Goal: Task Accomplishment & Management: Manage account settings

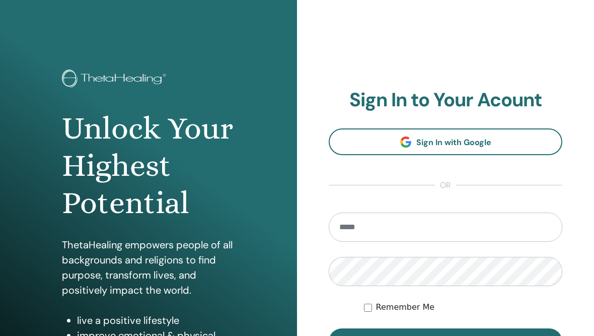
scroll to position [73, 0]
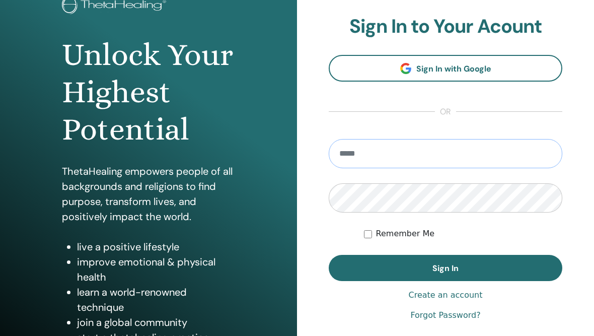
click at [435, 149] on input "email" at bounding box center [444, 153] width 233 height 29
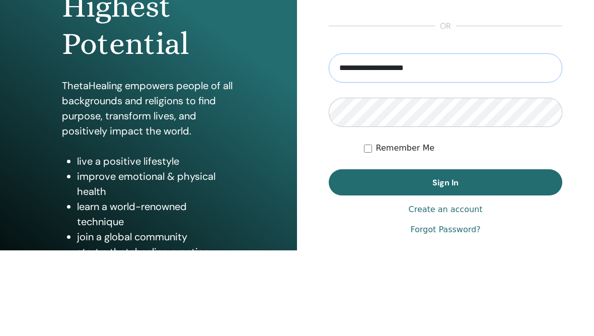
type input "**********"
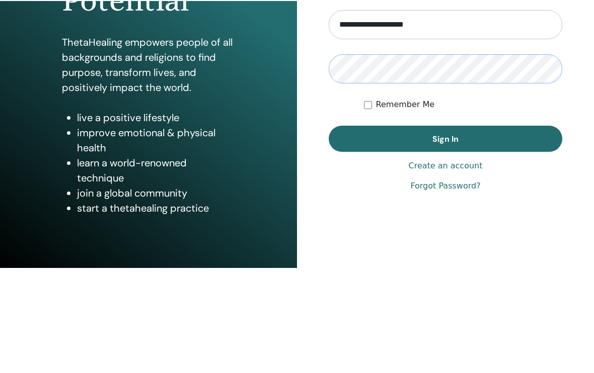
scroll to position [110, 0]
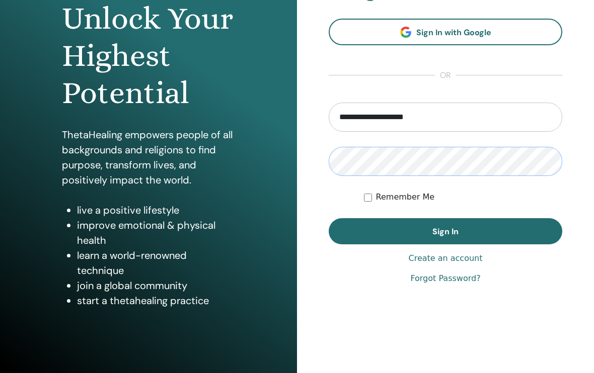
click at [445, 228] on span "Sign In" at bounding box center [445, 231] width 26 height 11
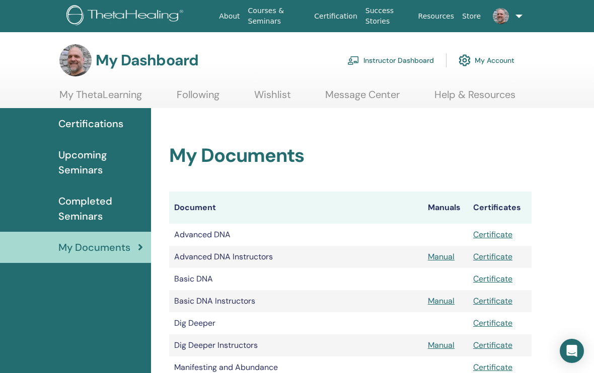
click at [94, 201] on span "Completed Seminars" at bounding box center [100, 209] width 85 height 30
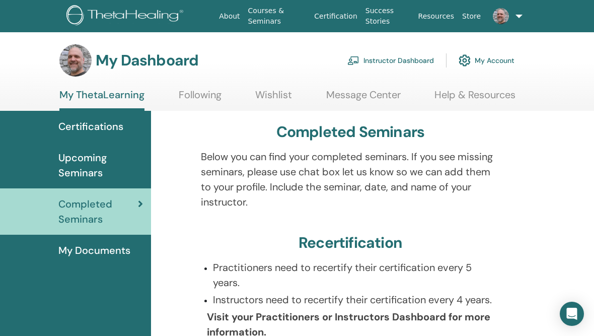
click at [399, 55] on link "Instructor Dashboard" at bounding box center [390, 60] width 87 height 22
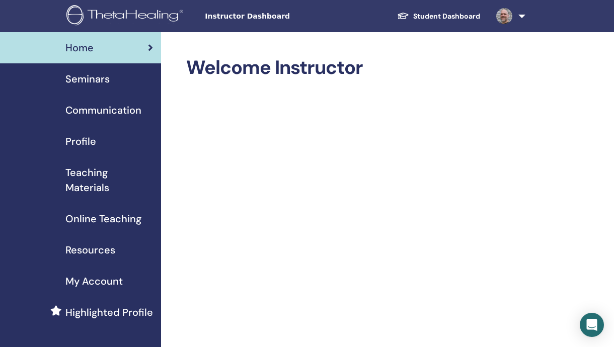
click at [99, 76] on span "Seminars" at bounding box center [87, 78] width 44 height 15
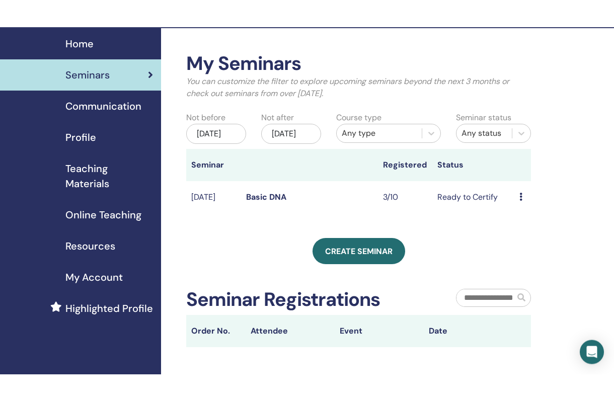
scroll to position [32, 0]
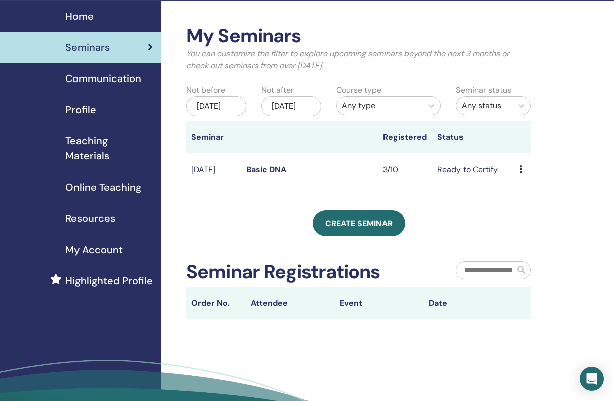
click at [470, 177] on td "Ready to Certify" at bounding box center [473, 169] width 82 height 33
click at [267, 175] on link "Basic DNA" at bounding box center [266, 169] width 40 height 11
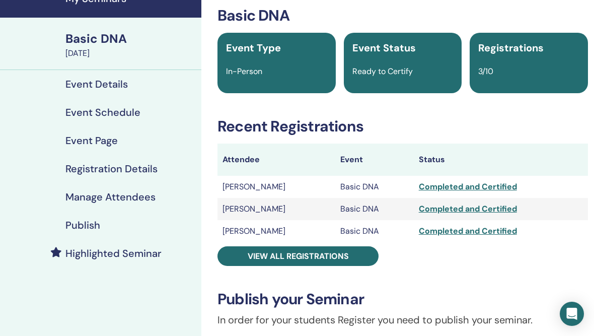
scroll to position [50, 0]
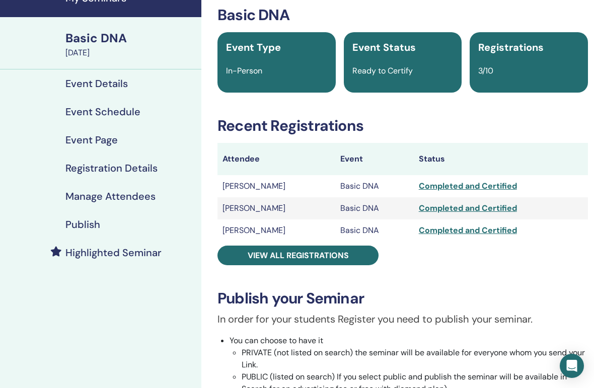
click at [458, 228] on div "Completed and Certified" at bounding box center [501, 230] width 164 height 12
click at [342, 253] on span "View all registrations" at bounding box center [297, 255] width 101 height 11
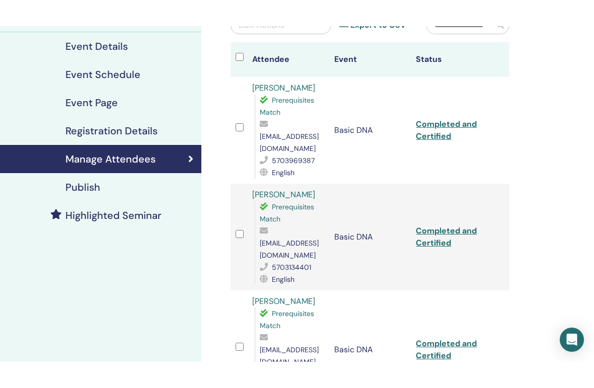
scroll to position [115, 0]
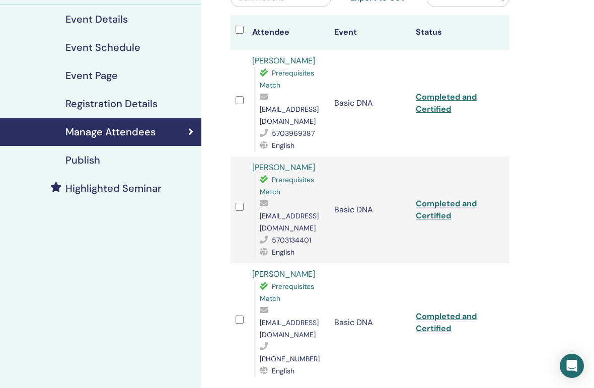
click at [440, 311] on link "Completed and Certified" at bounding box center [446, 322] width 61 height 23
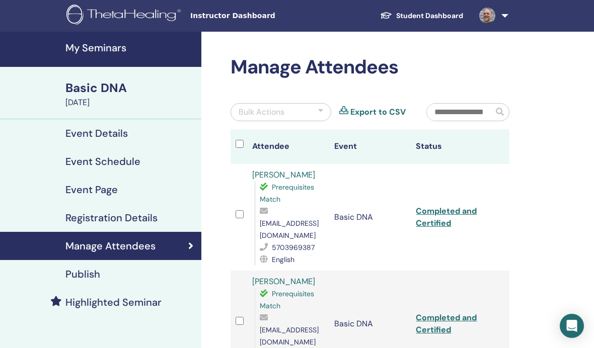
scroll to position [0, 0]
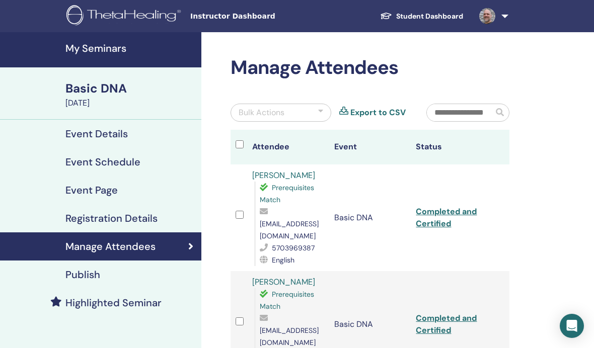
click at [383, 110] on link "Export to CSV" at bounding box center [377, 113] width 55 height 12
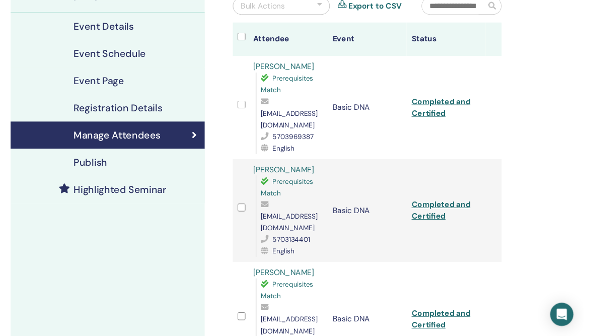
scroll to position [107, 0]
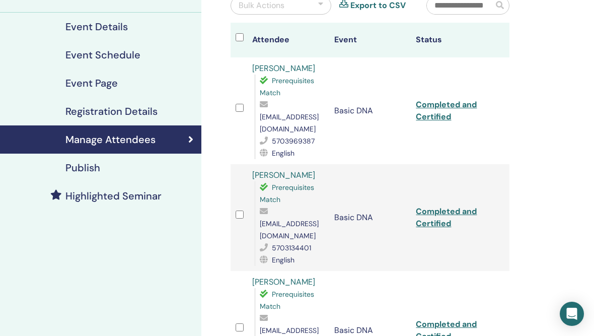
click at [440, 206] on link "Completed and Certified" at bounding box center [446, 217] width 61 height 23
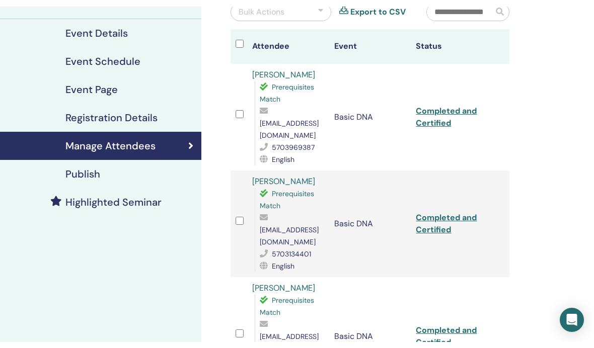
scroll to position [0, 0]
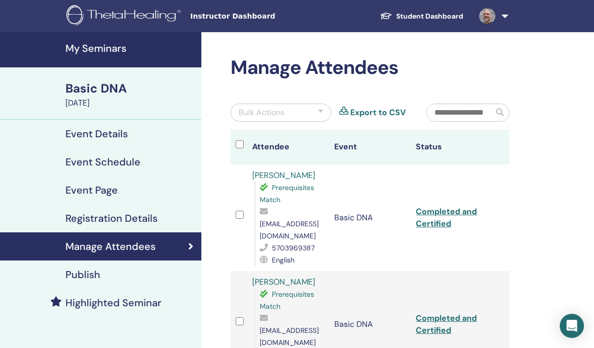
click at [443, 210] on link "Completed and Certified" at bounding box center [446, 217] width 61 height 23
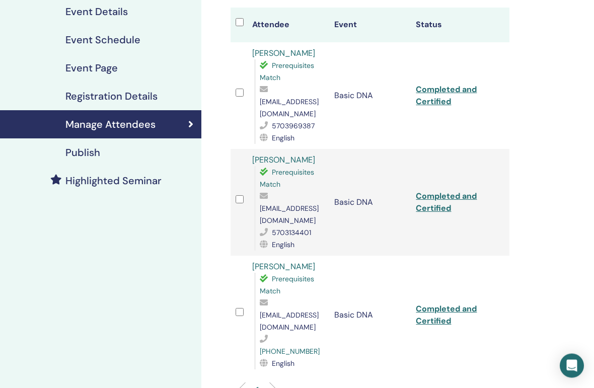
scroll to position [122, 0]
click at [436, 303] on link "Completed and Certified" at bounding box center [446, 314] width 61 height 23
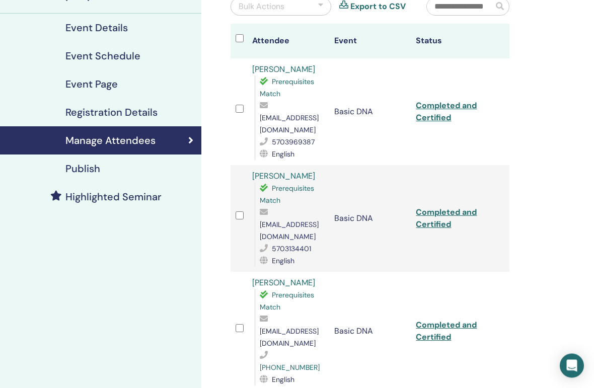
scroll to position [106, 0]
click at [441, 207] on link "Completed and Certified" at bounding box center [446, 218] width 61 height 23
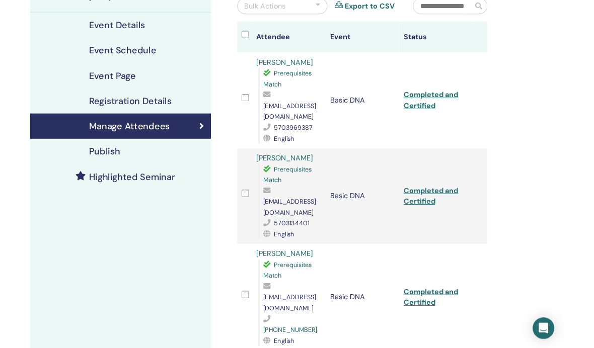
scroll to position [0, 0]
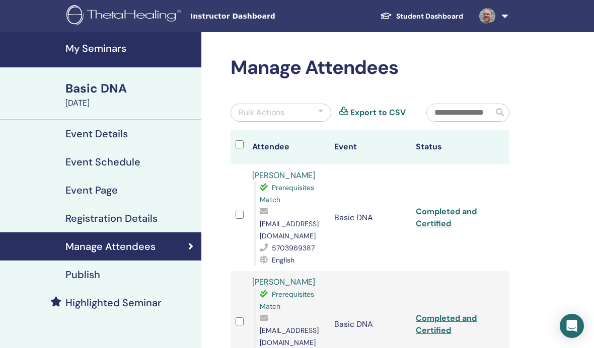
click at [445, 210] on link "Completed and Certified" at bounding box center [446, 217] width 61 height 23
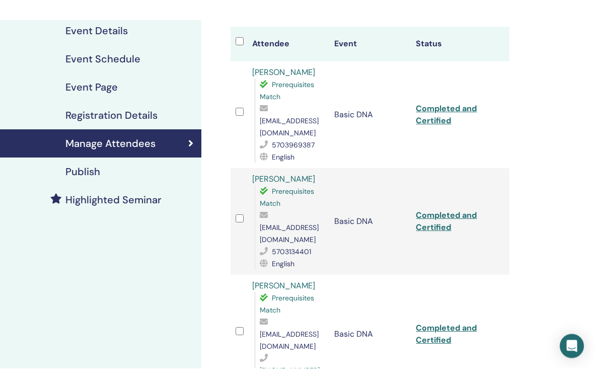
scroll to position [123, 0]
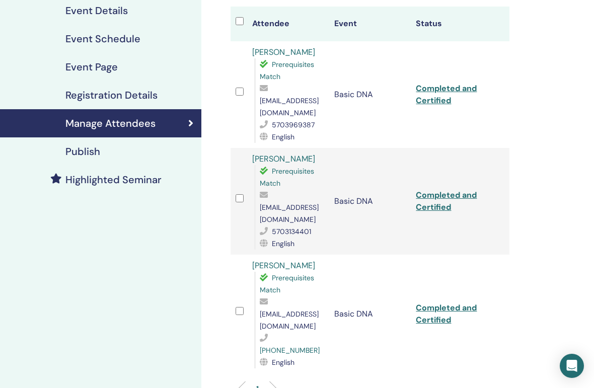
click at [437, 302] on link "Completed and Certified" at bounding box center [446, 313] width 61 height 23
